Goal: Book appointment/travel/reservation

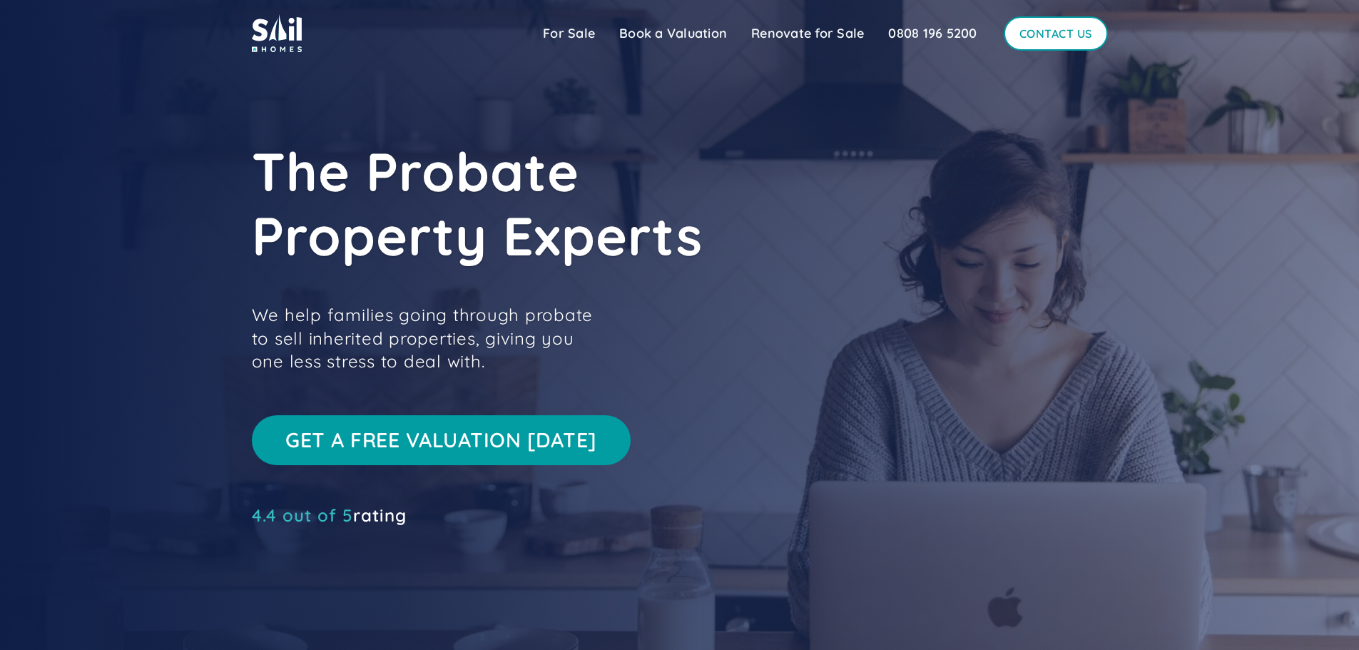
click at [1053, 32] on link "Contact Us" at bounding box center [1056, 33] width 104 height 34
click at [662, 31] on link "Book a Valuation" at bounding box center [673, 33] width 132 height 29
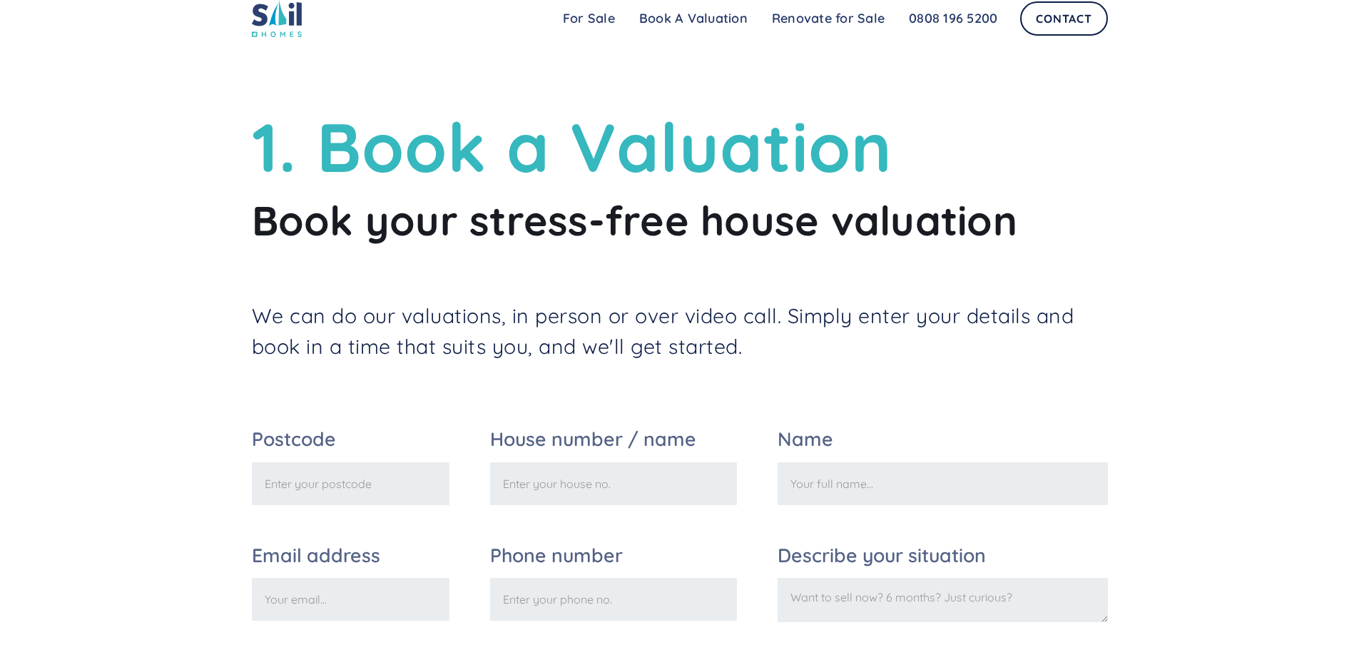
scroll to position [1, 0]
